Goal: Transaction & Acquisition: Subscribe to service/newsletter

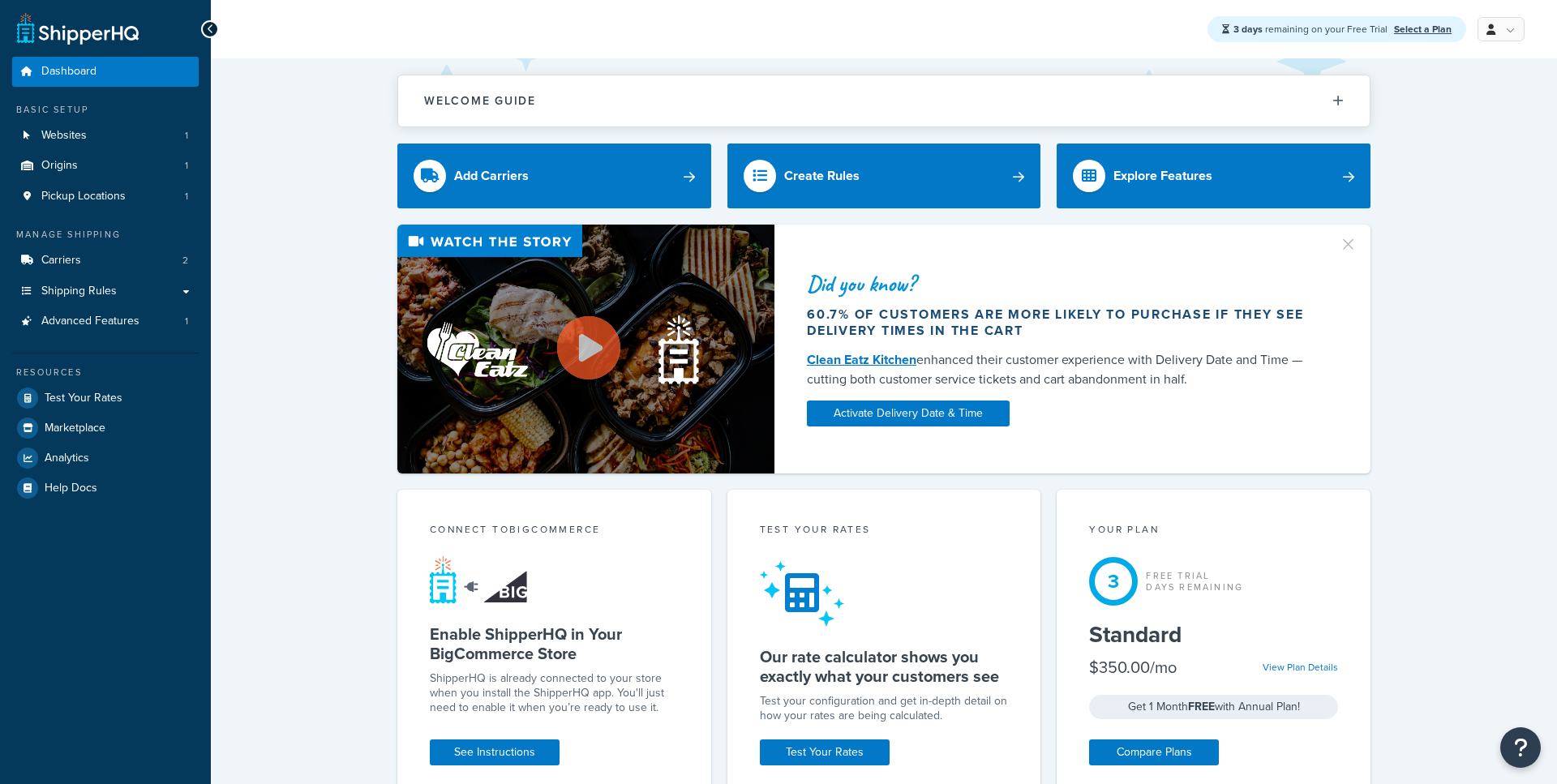
click at [1499, 51] on div "3 days remaining on your Free Trial Select a Plan My Profile Billing Global Set…" at bounding box center [884, 29] width 1346 height 58
click at [1499, 42] on div "3 days remaining on your Free Trial Select a Plan My Profile Billing Global Set…" at bounding box center [884, 29] width 1346 height 58
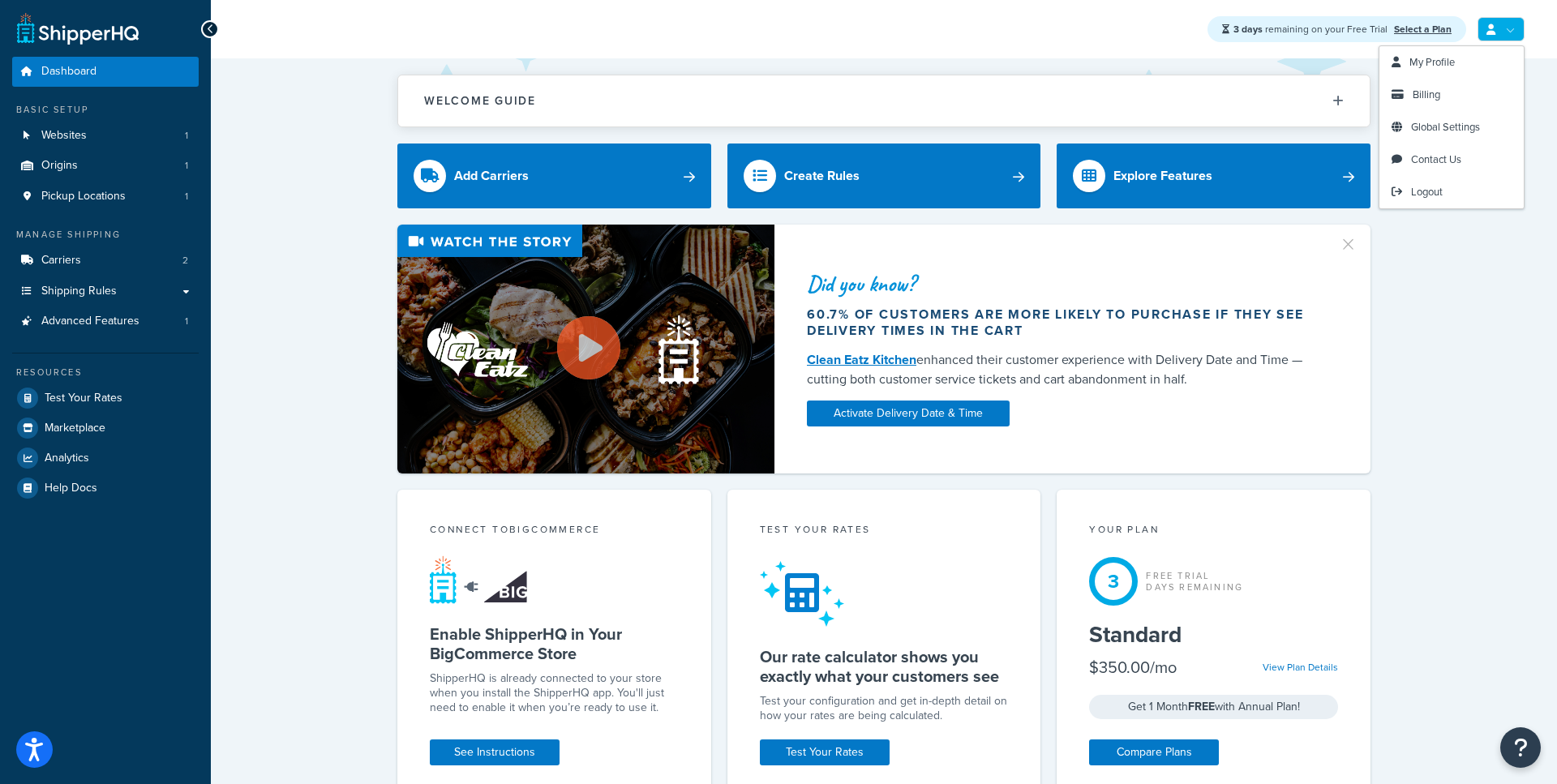
click at [1497, 17] on link at bounding box center [1501, 29] width 47 height 24
click at [1406, 193] on link "Logout" at bounding box center [1452, 193] width 145 height 33
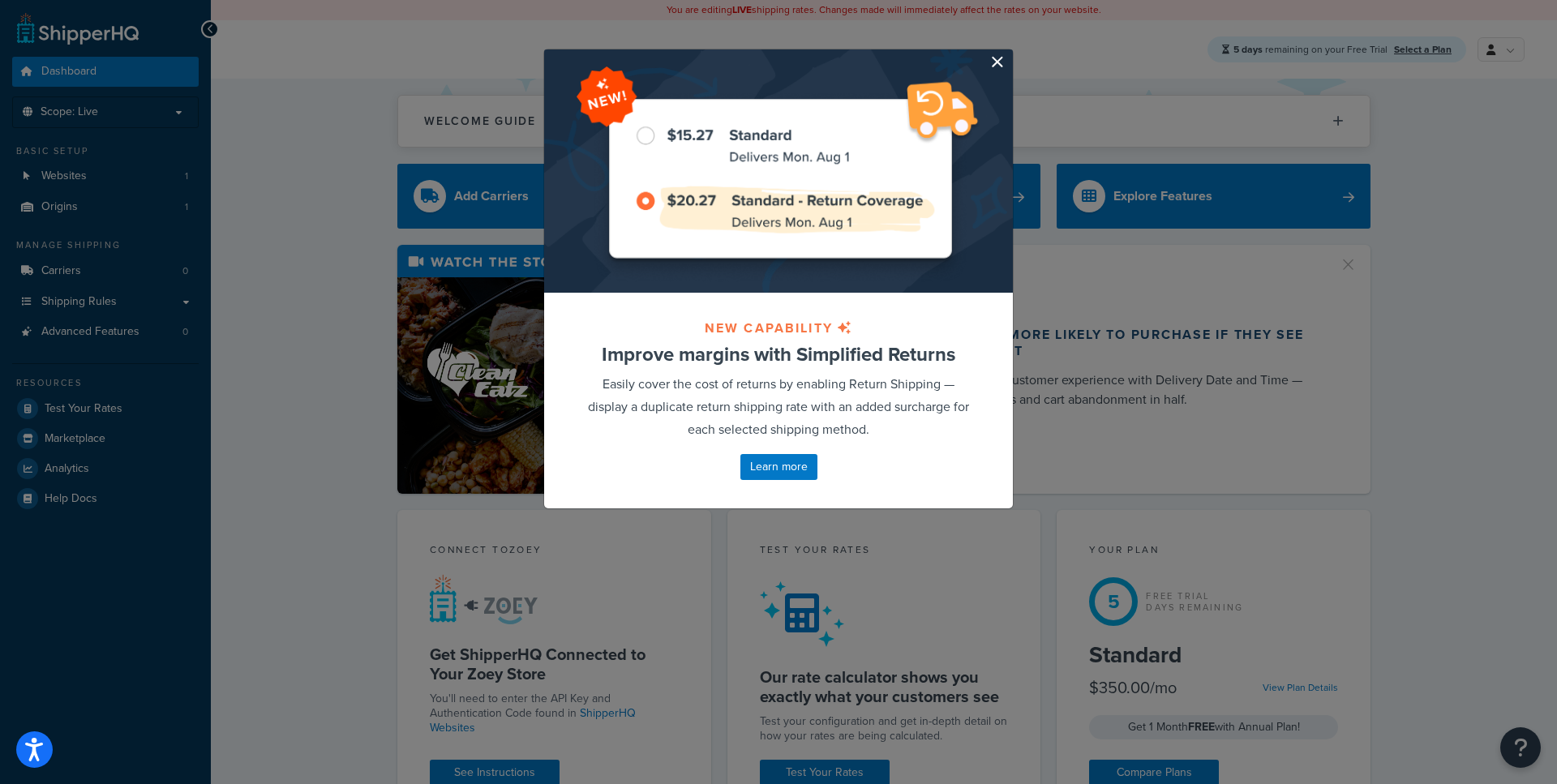
click at [1010, 54] on button "button" at bounding box center [1011, 52] width 4 height 4
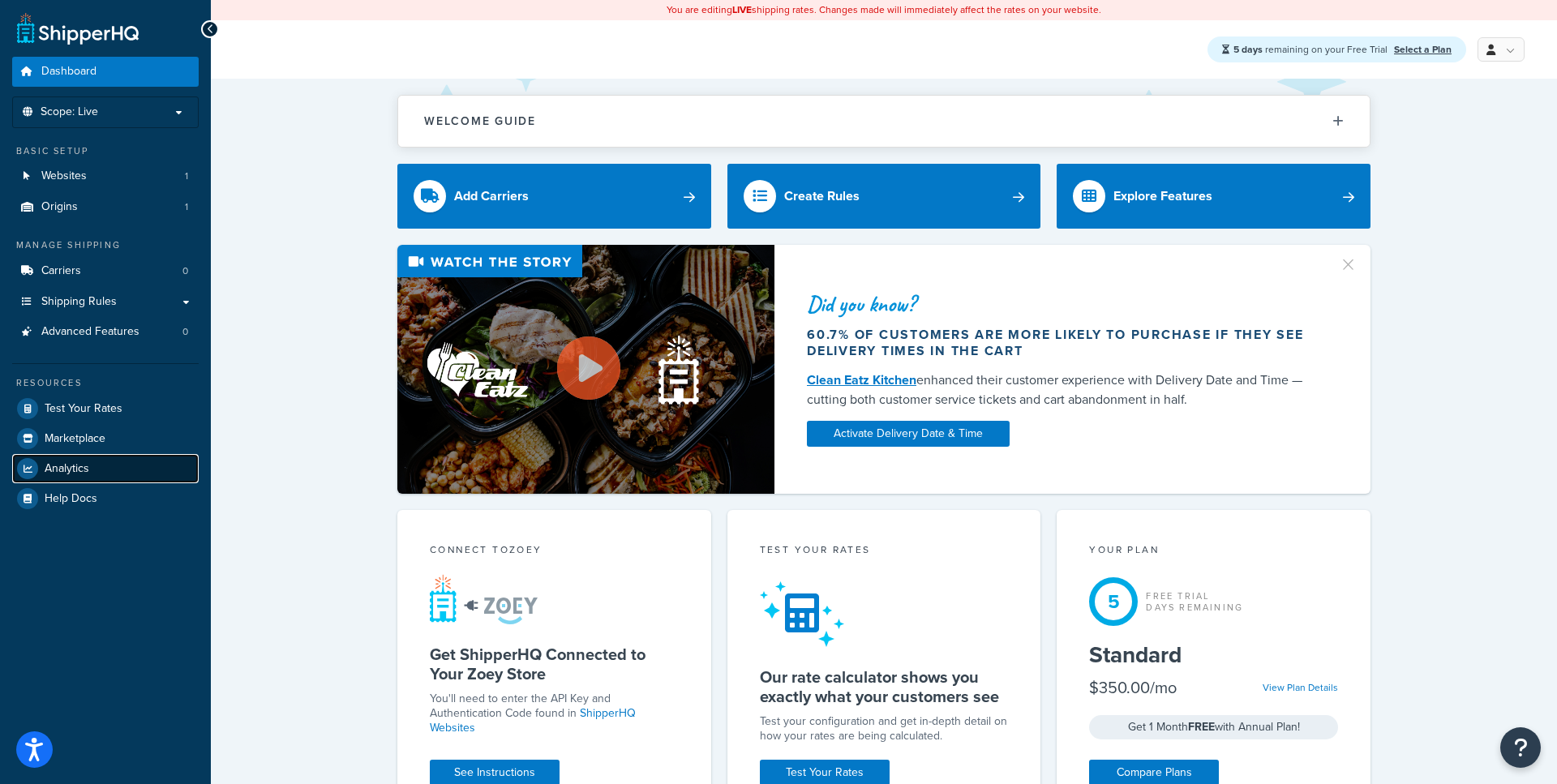
click at [101, 472] on link "Analytics" at bounding box center [105, 469] width 187 height 29
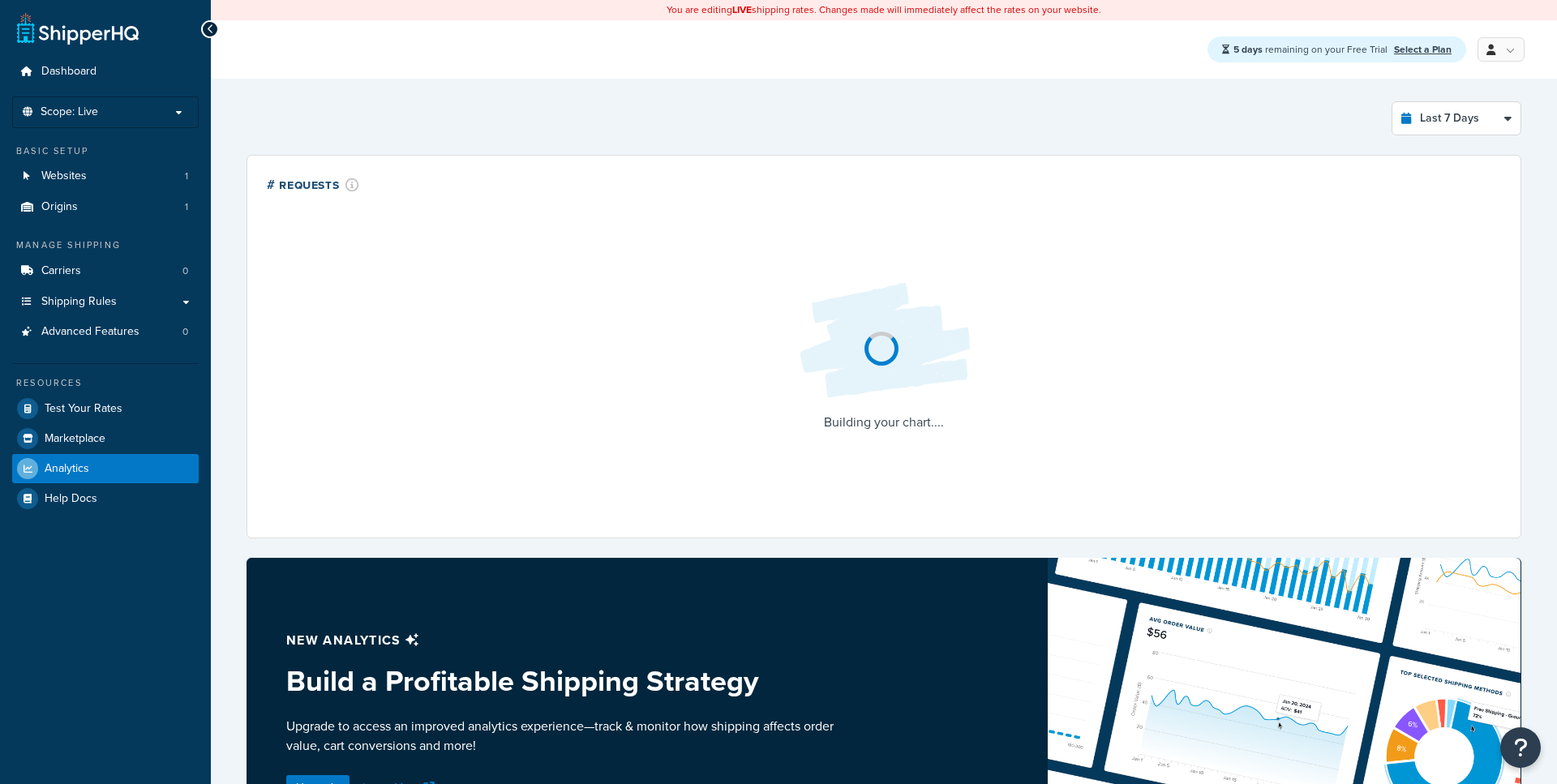
select select "last_7_days"
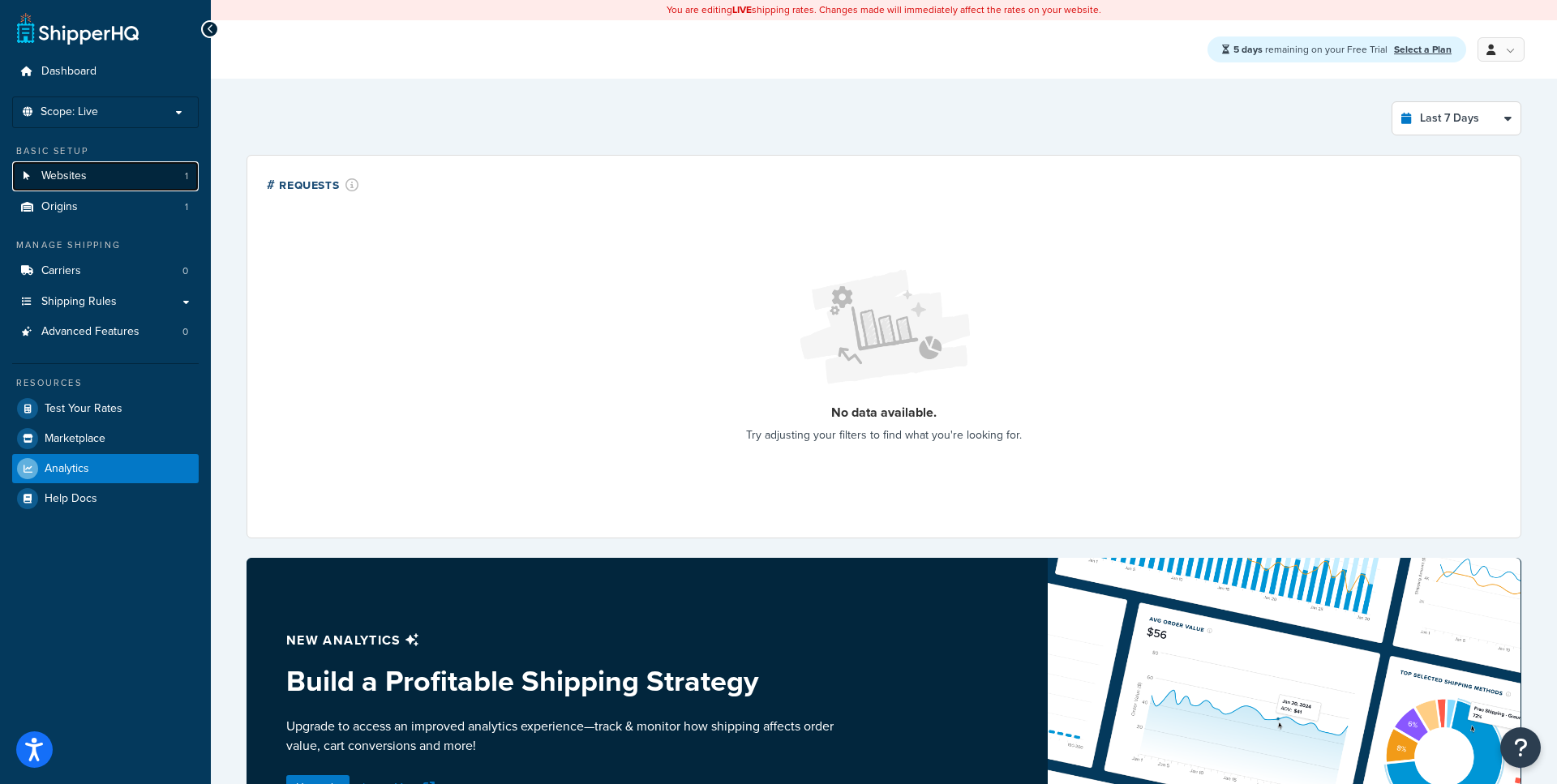
click at [139, 181] on link "Websites 1" at bounding box center [105, 175] width 187 height 30
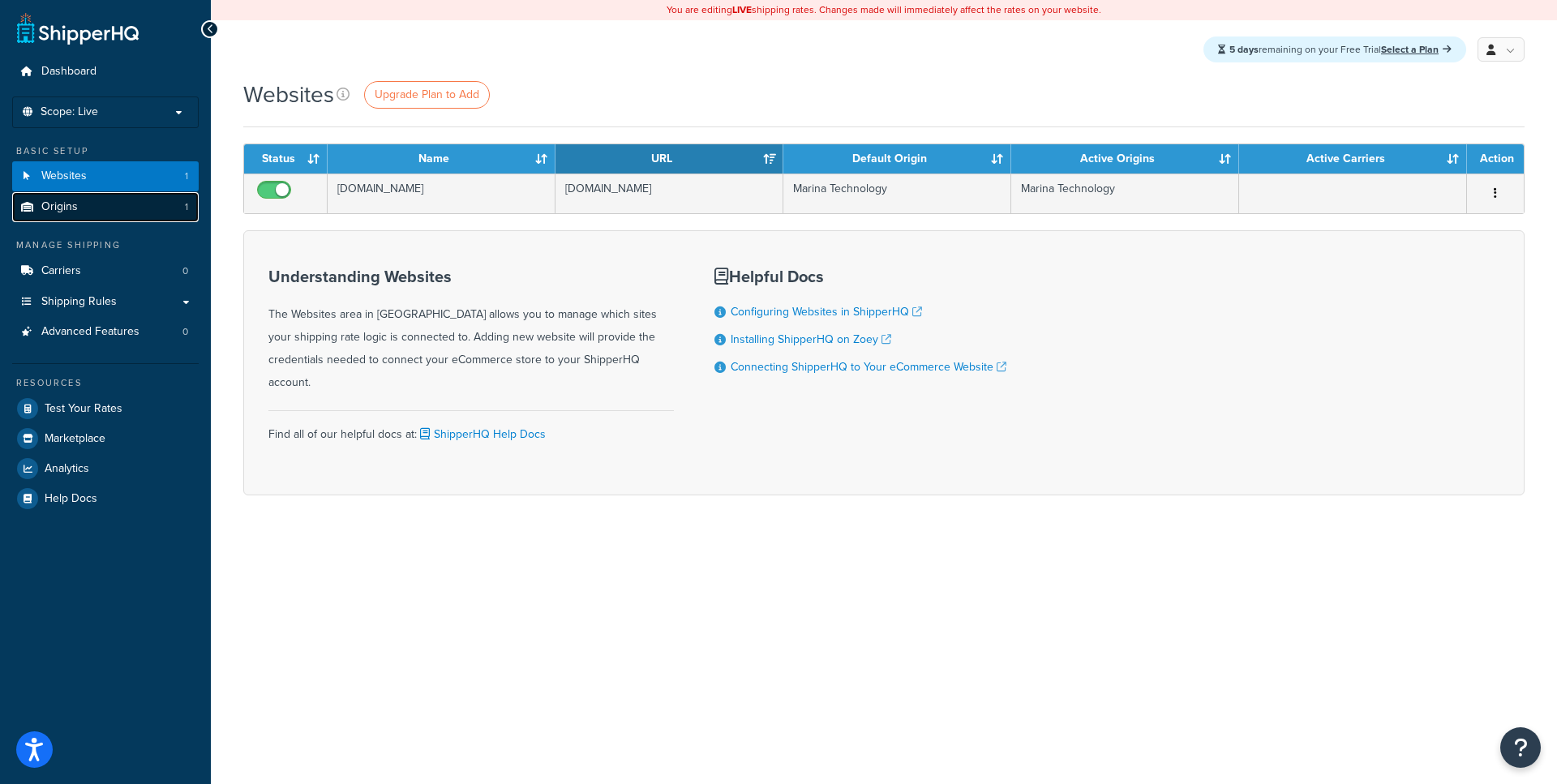
click at [114, 210] on link "Origins 1" at bounding box center [105, 207] width 187 height 30
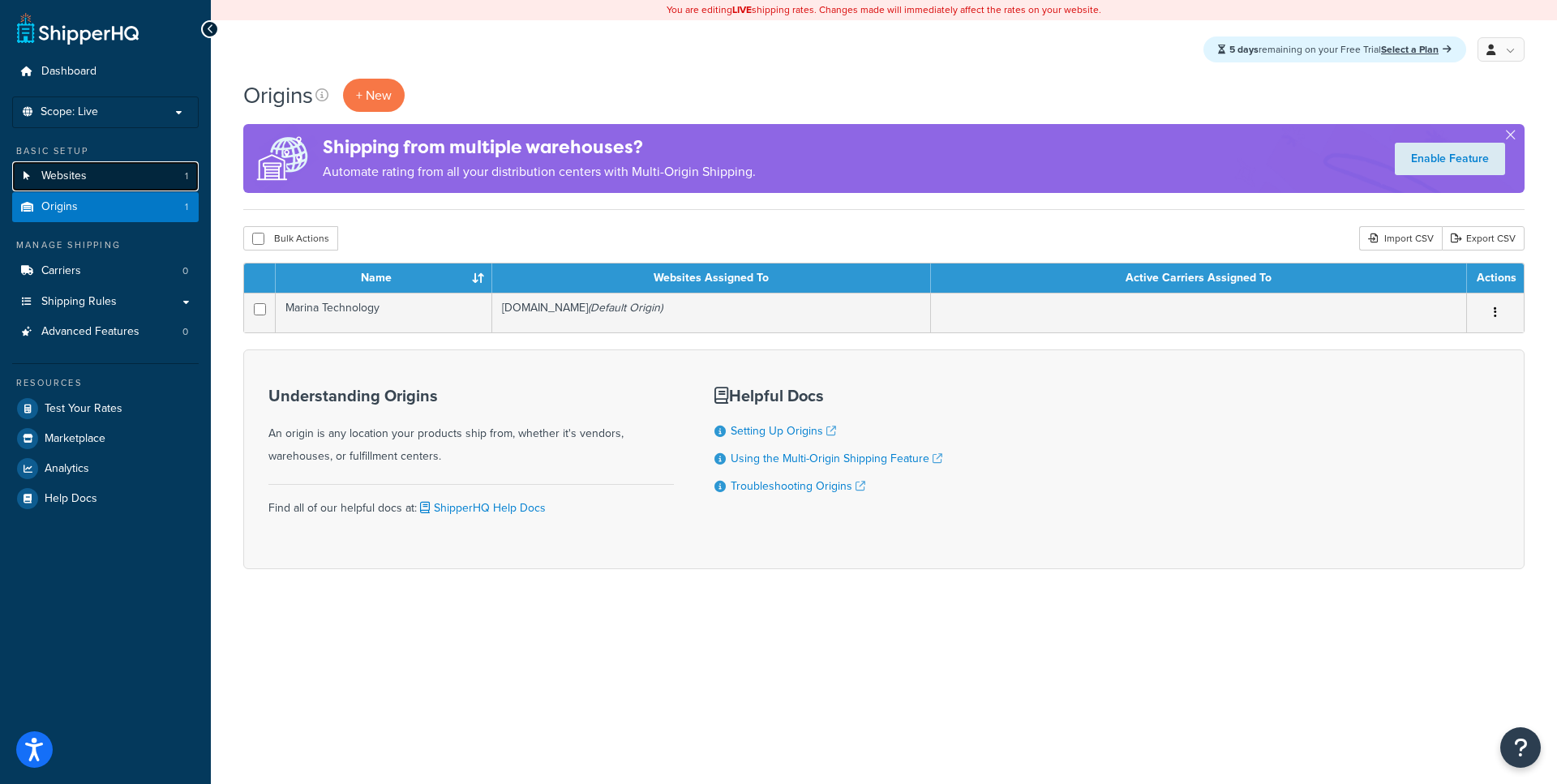
click at [126, 180] on link "Websites 1" at bounding box center [105, 175] width 187 height 30
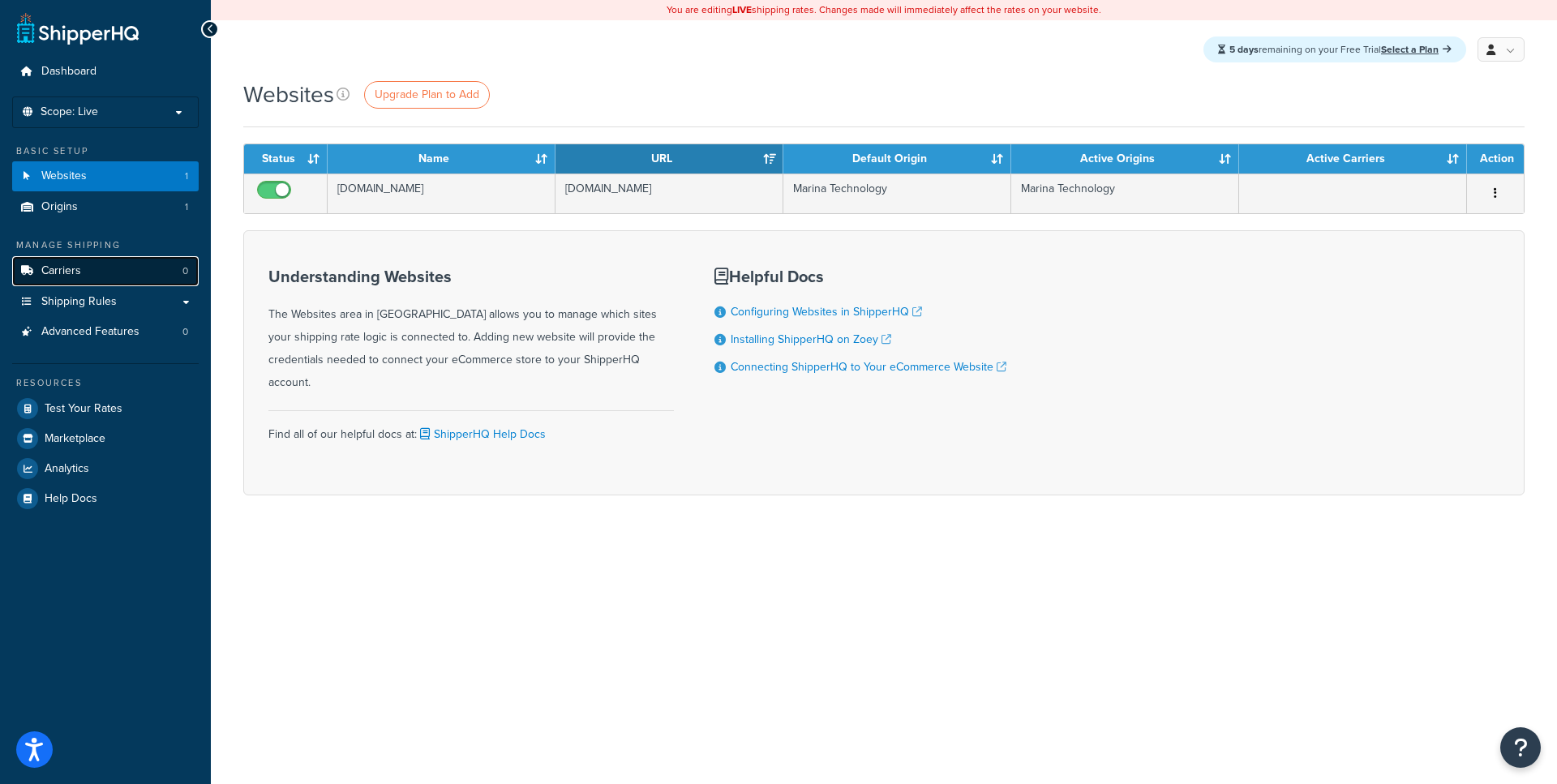
click at [67, 276] on span "Carriers" at bounding box center [60, 271] width 39 height 13
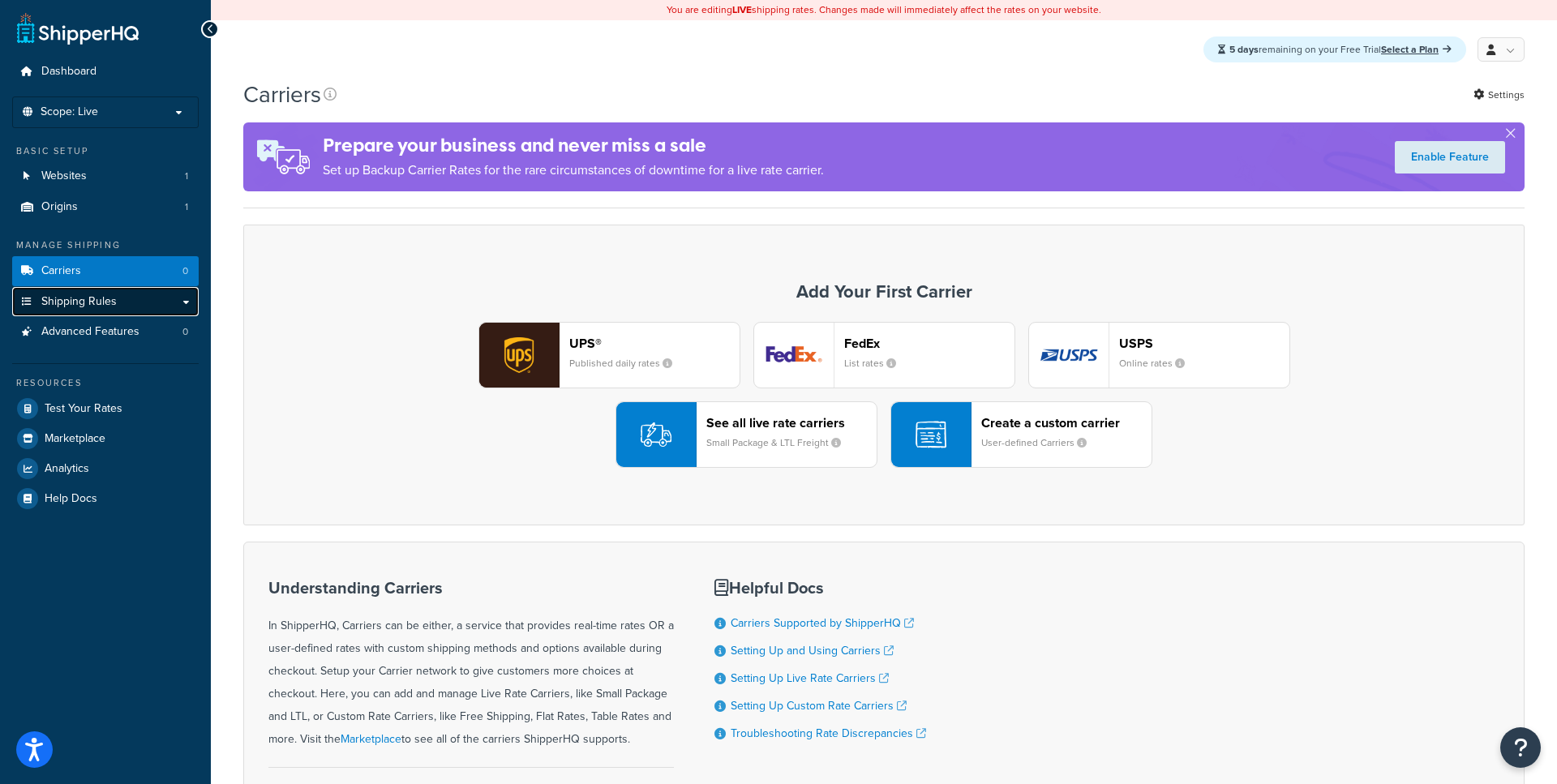
click at [187, 300] on link "Shipping Rules" at bounding box center [105, 302] width 187 height 30
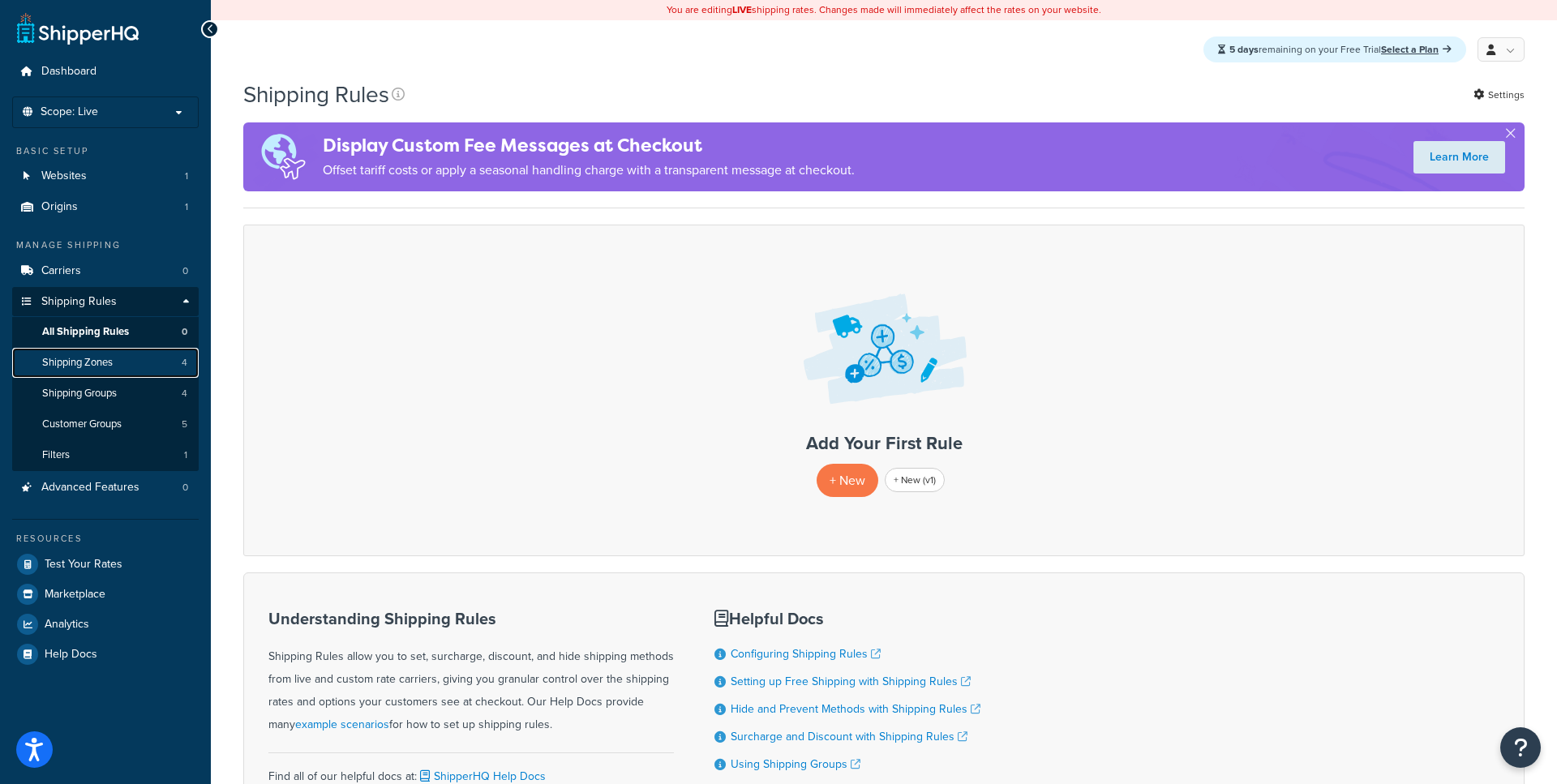
click at [141, 364] on link "Shipping Zones 4" at bounding box center [105, 362] width 187 height 30
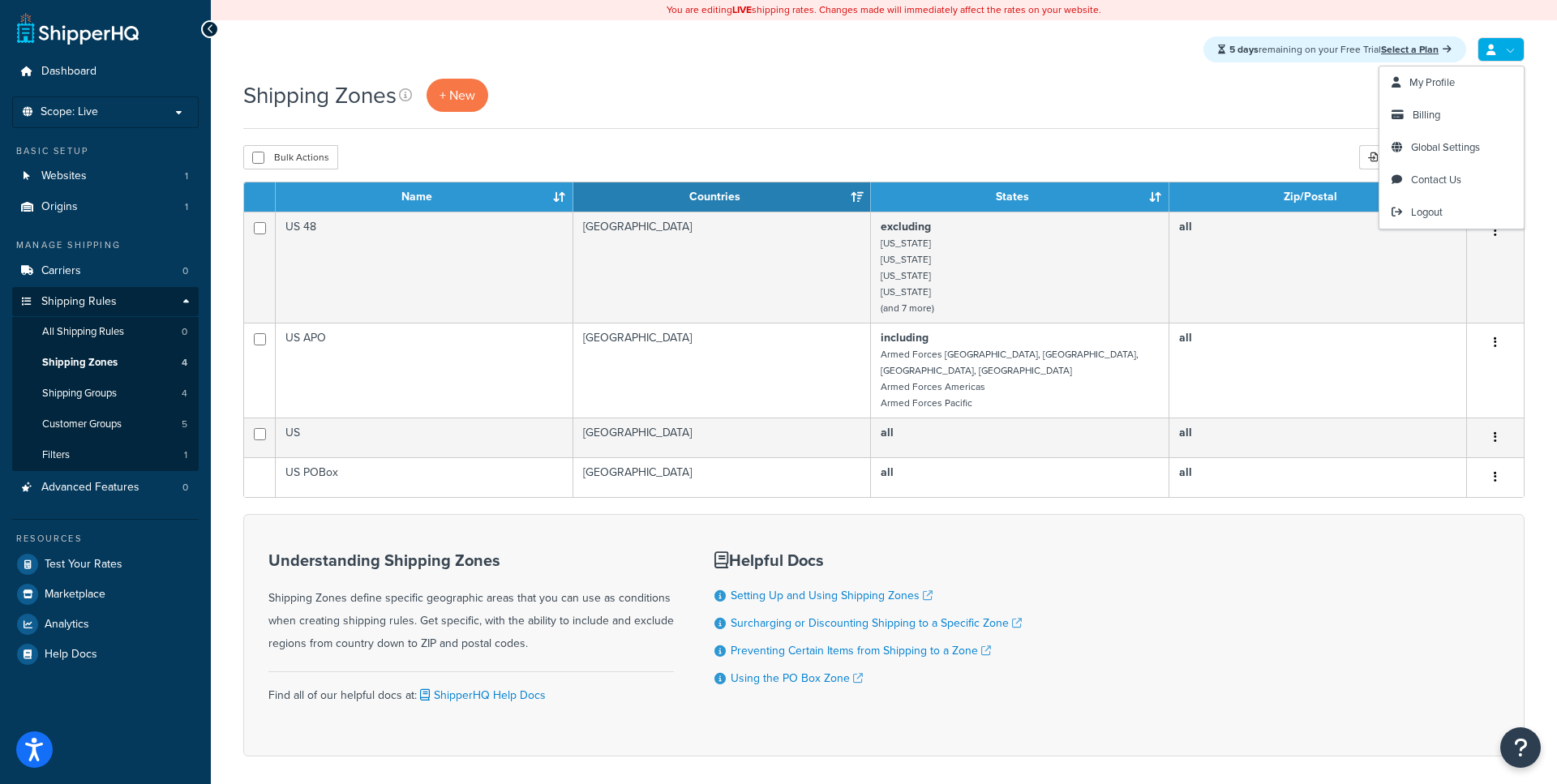
click at [1507, 53] on link at bounding box center [1501, 49] width 47 height 24
click at [1420, 119] on span "Billing" at bounding box center [1427, 115] width 28 height 15
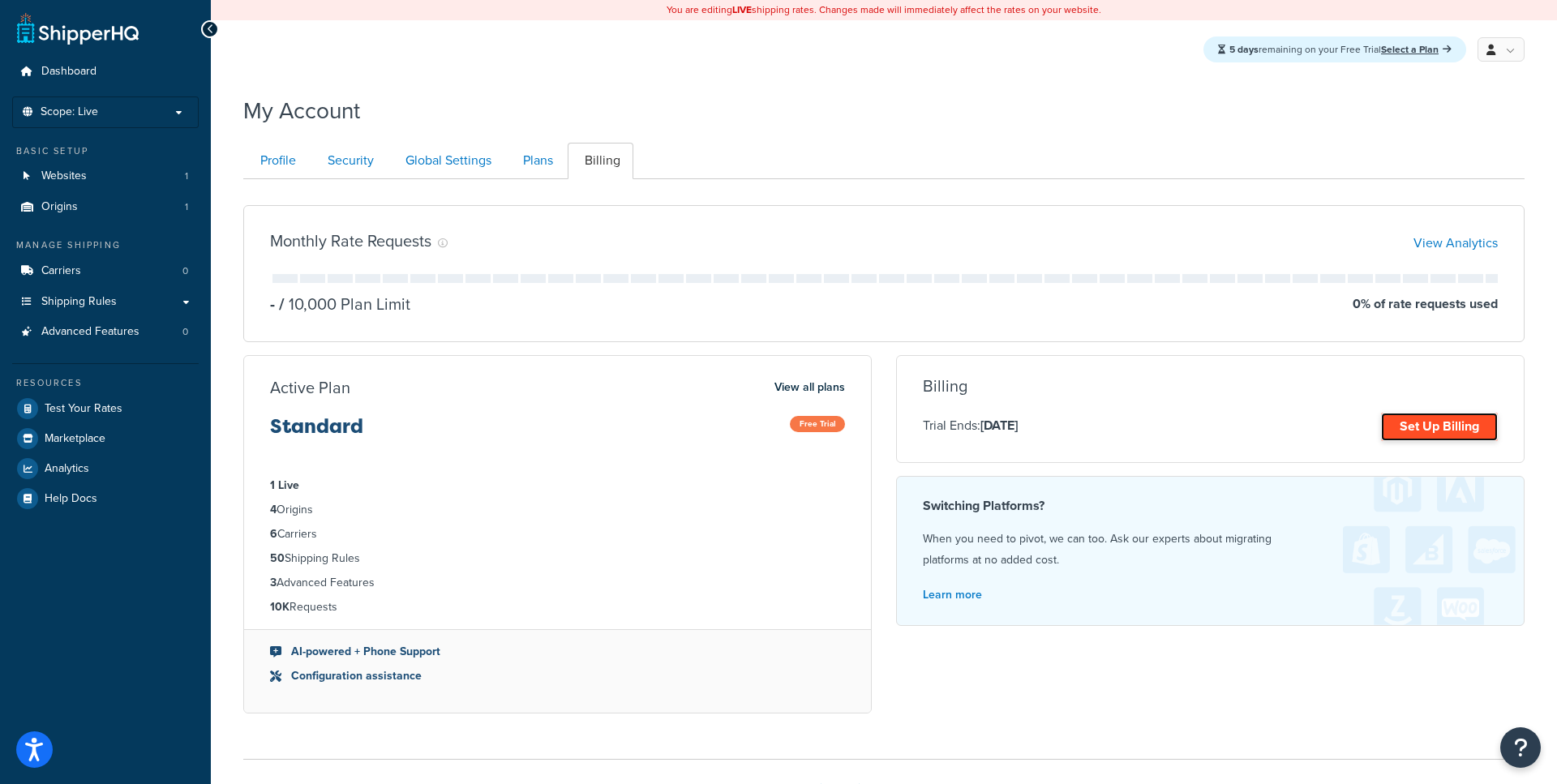
click at [1399, 425] on link "Set Up Billing" at bounding box center [1440, 427] width 117 height 29
click at [1416, 434] on link "Set Up Billing" at bounding box center [1440, 427] width 117 height 29
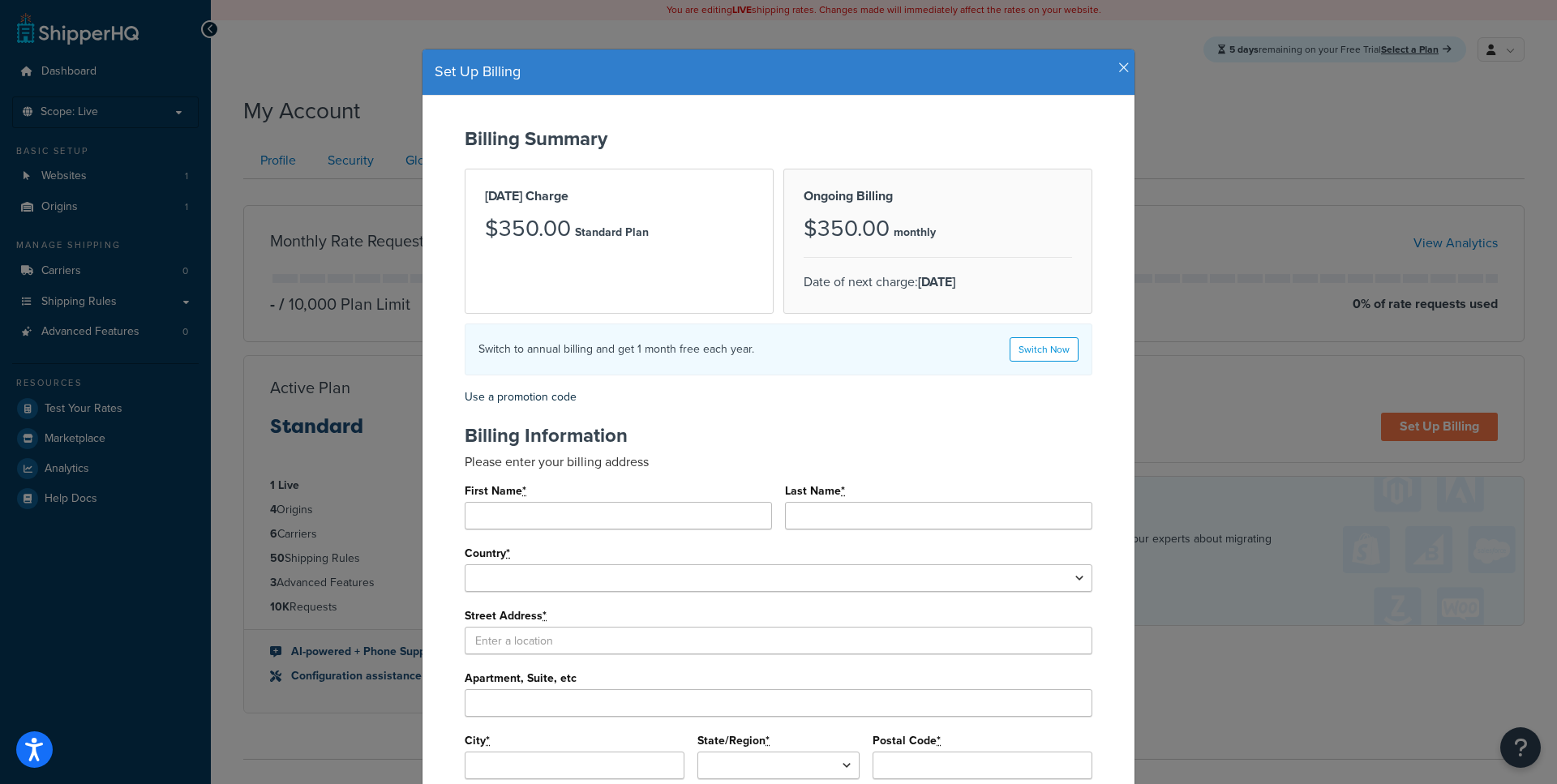
click at [1125, 67] on icon "button" at bounding box center [1125, 67] width 12 height 14
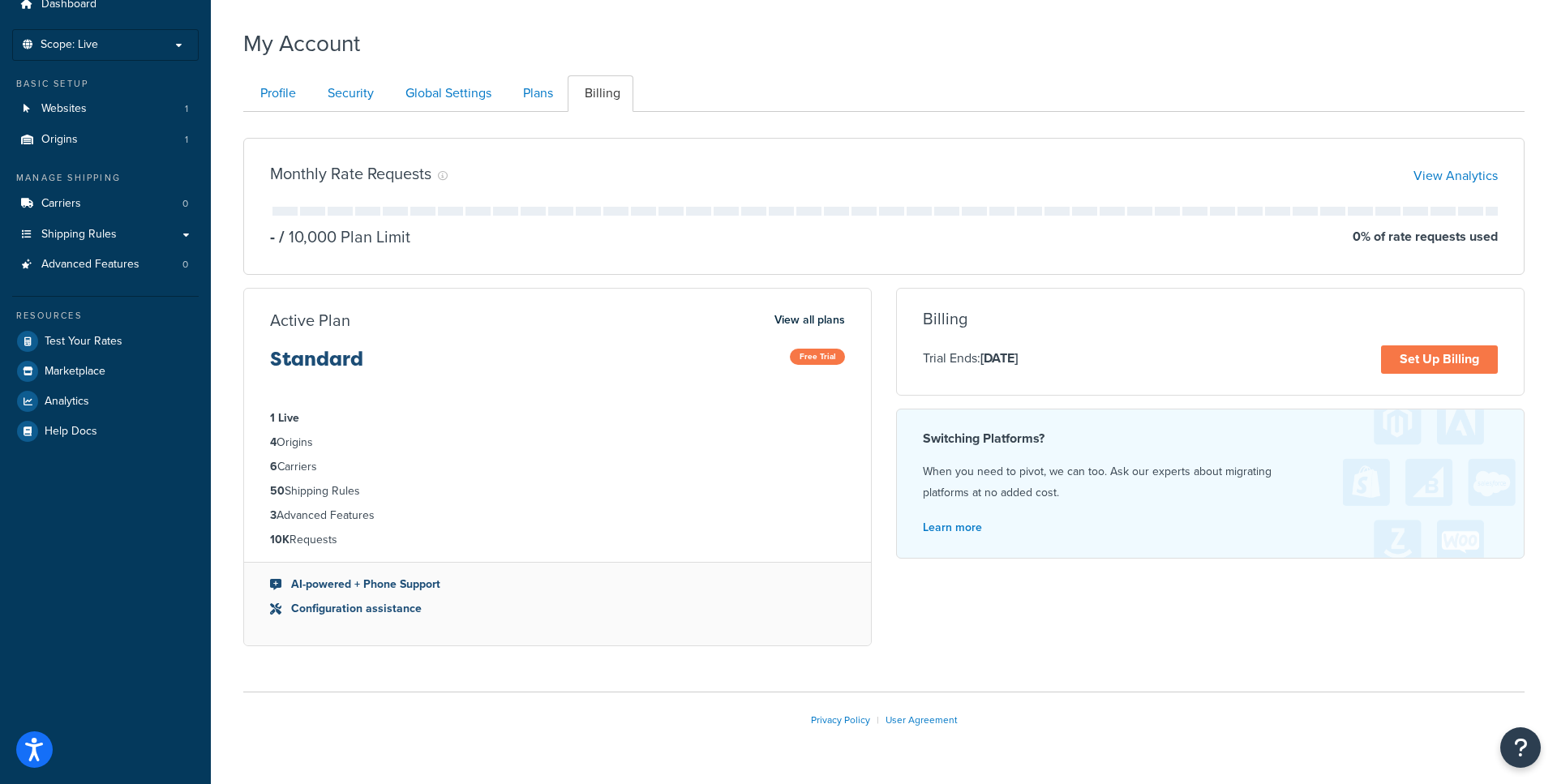
scroll to position [65, 0]
click at [288, 105] on link "Profile" at bounding box center [276, 96] width 66 height 36
